Goal: Use online tool/utility: Utilize a website feature to perform a specific function

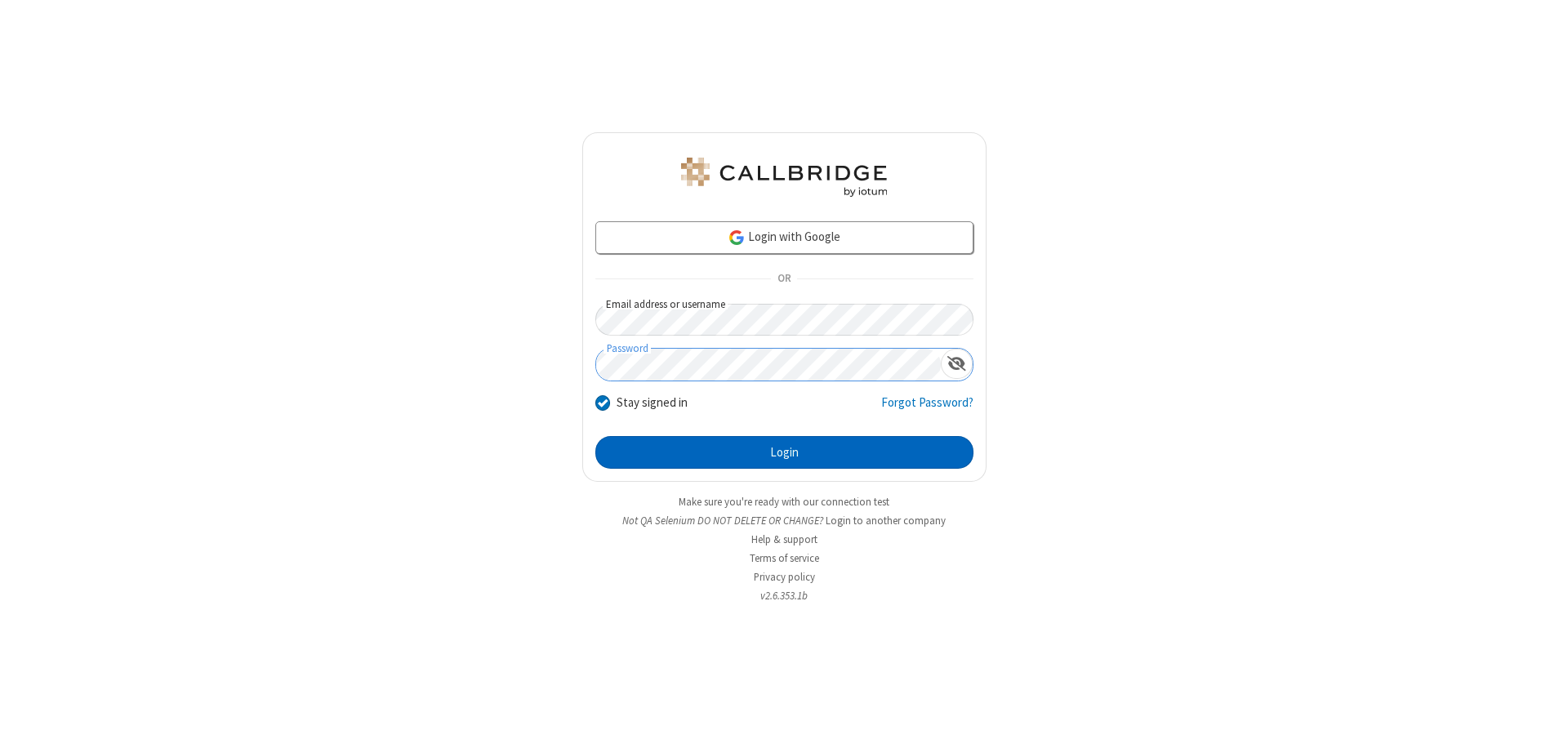
click at [784, 452] on button "Login" at bounding box center [784, 452] width 378 height 32
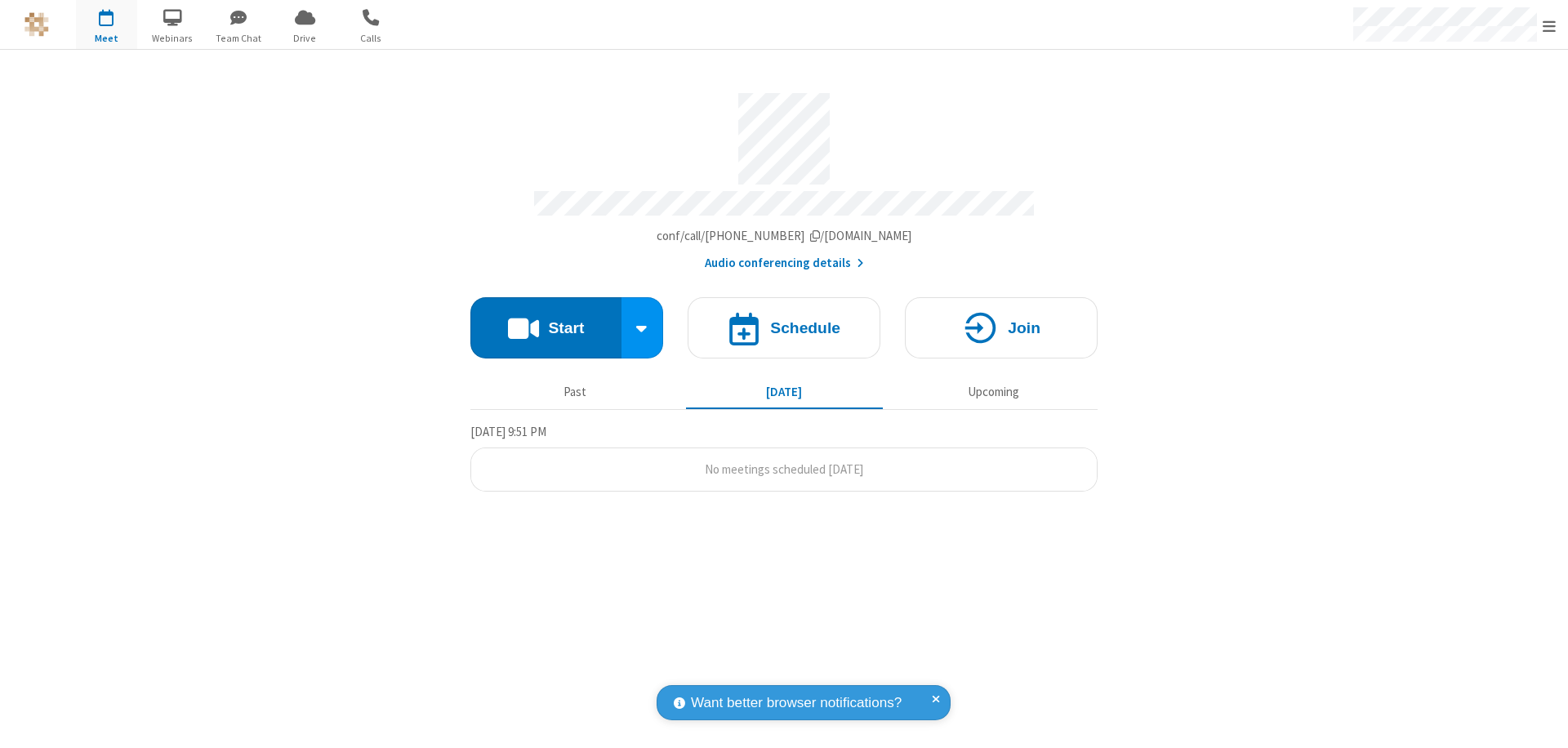
click at [545, 320] on button "Start" at bounding box center [546, 328] width 151 height 61
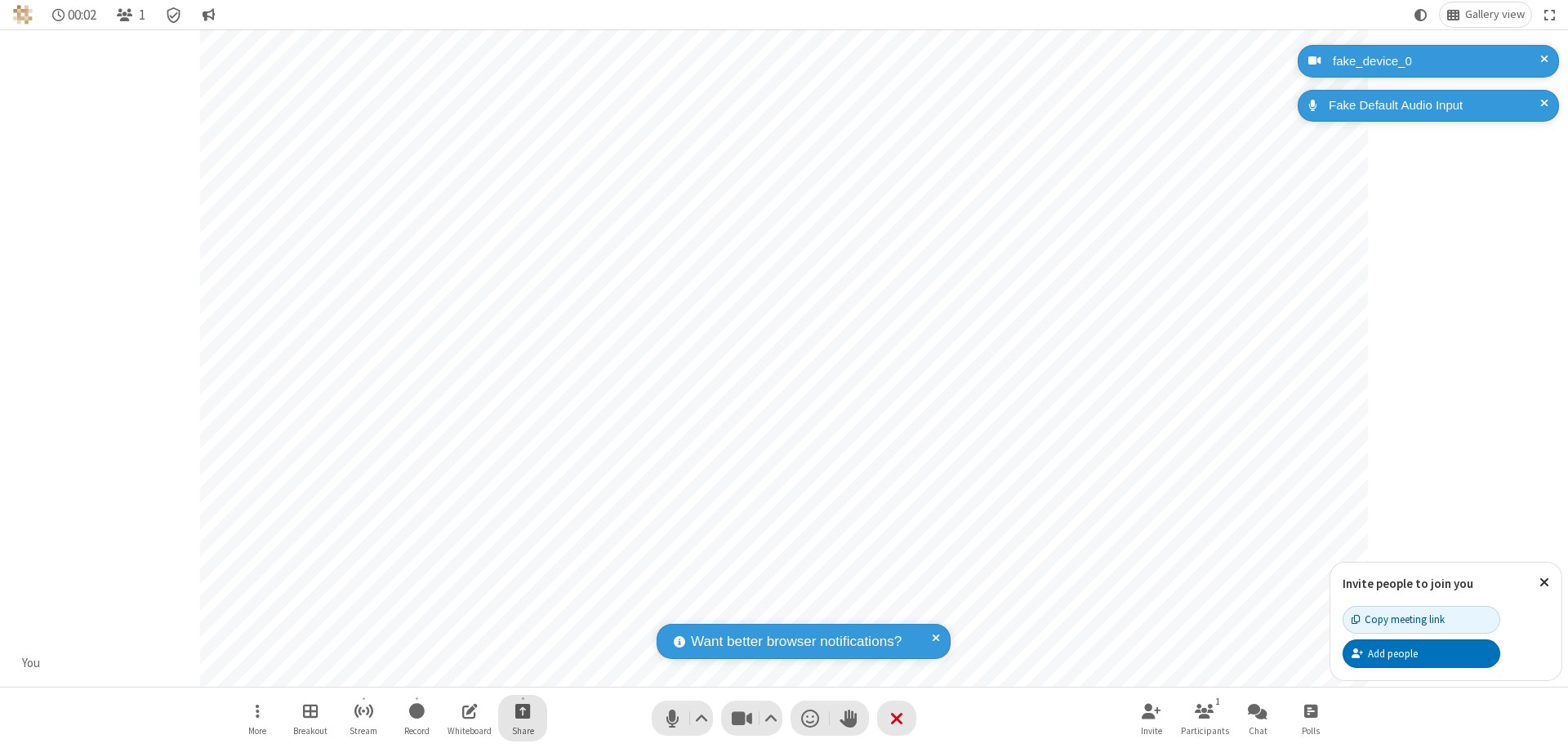
click at [523, 711] on span "Start sharing" at bounding box center [523, 711] width 16 height 21
click at [457, 671] on span "Share my screen" at bounding box center [457, 672] width 19 height 14
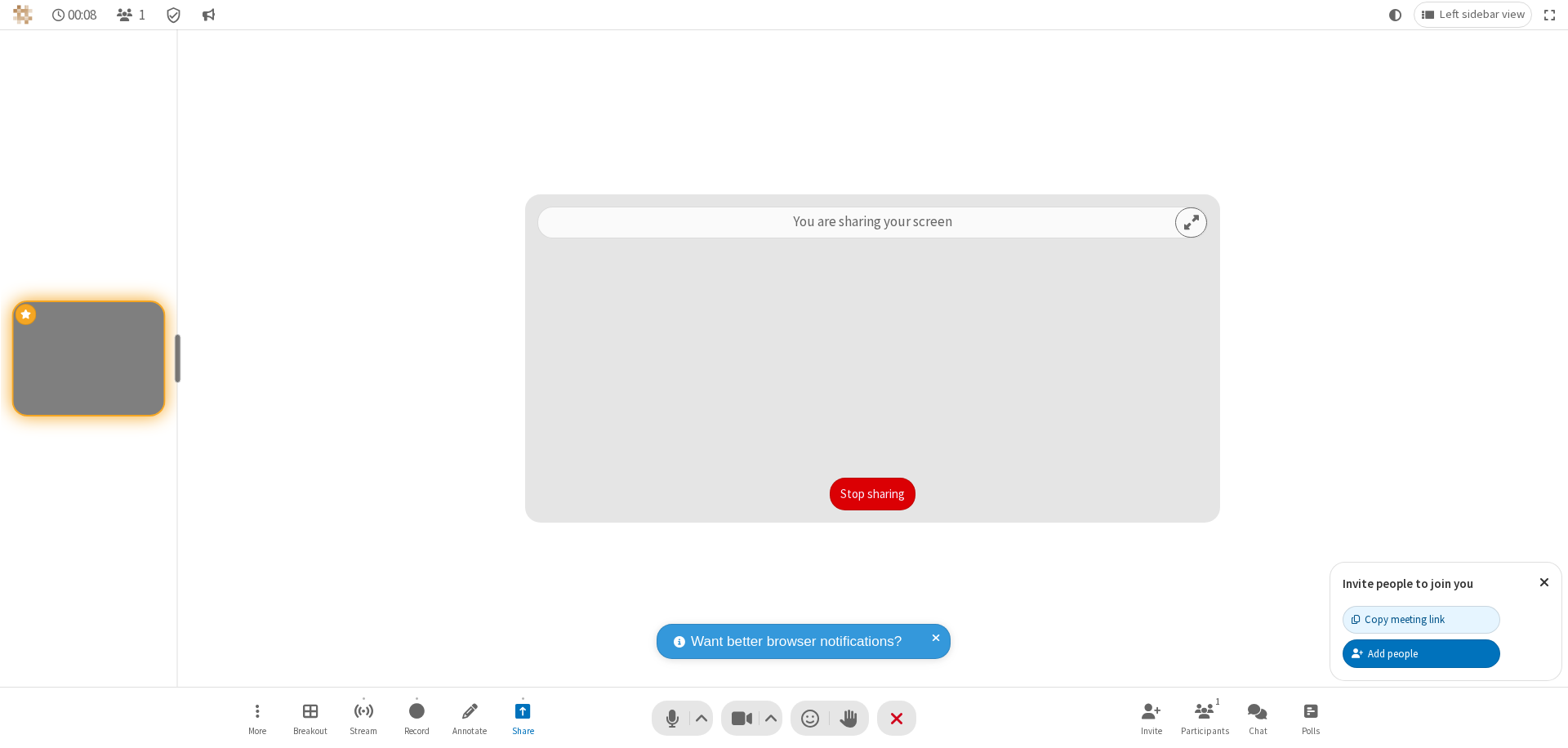
click at [872, 494] on button "Stop sharing" at bounding box center [872, 493] width 85 height 32
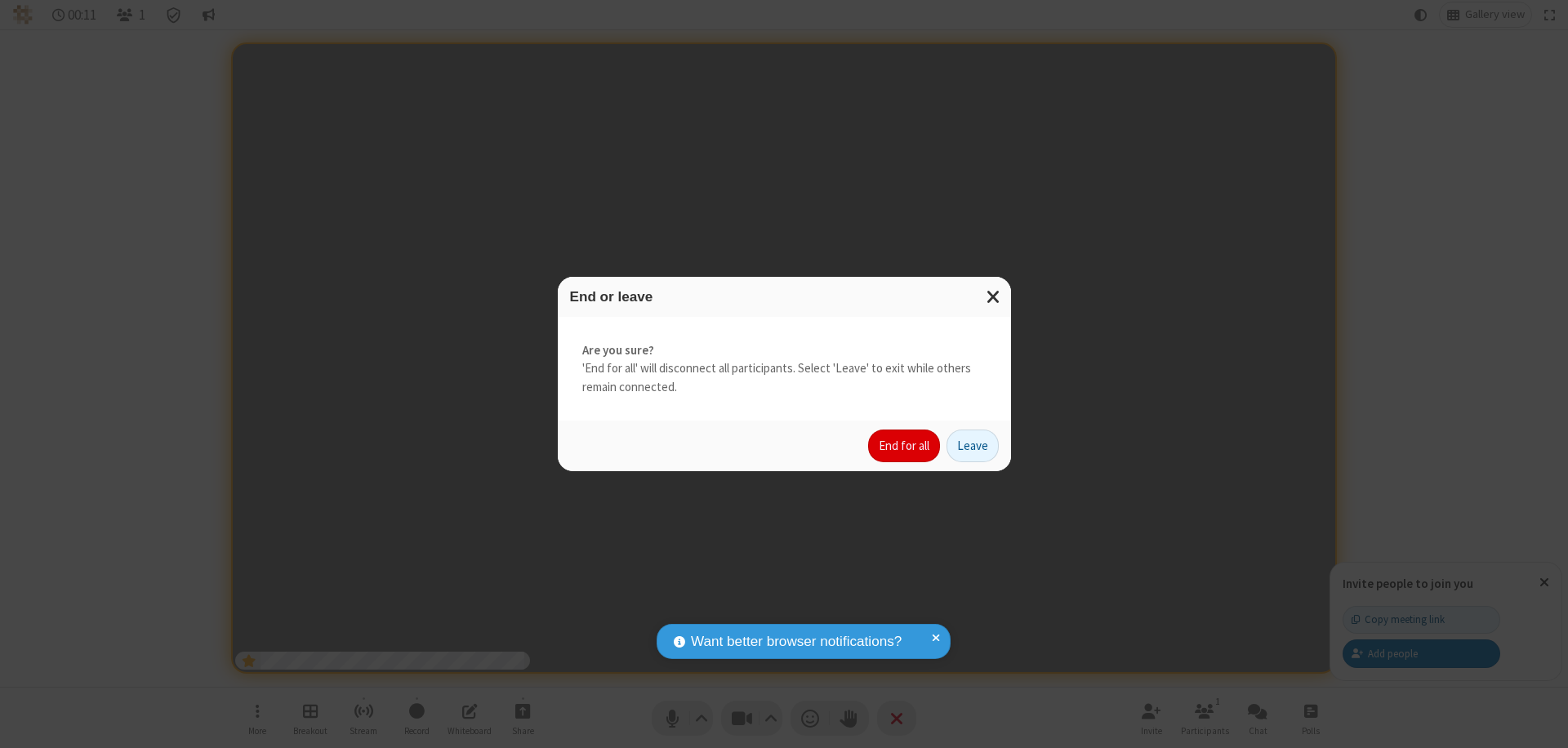
click at [905, 446] on button "End for all" at bounding box center [904, 445] width 72 height 32
